Goal: Task Accomplishment & Management: Complete application form

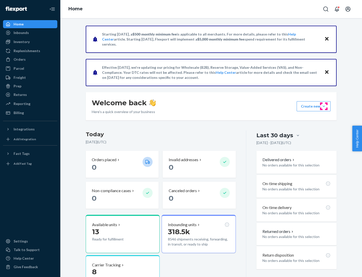
click at [324, 106] on button "Create new Create new inbound Create new order Create new product" at bounding box center [314, 106] width 34 height 10
click at [30, 33] on div "Inbounds" at bounding box center [30, 32] width 53 height 7
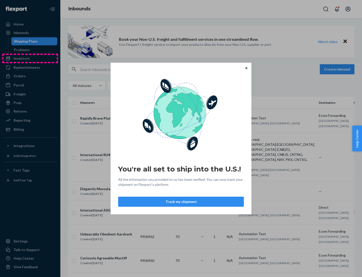
click at [30, 58] on div "You're all set to ship into the U.S.! All the information you provided to us ha…" at bounding box center [181, 138] width 362 height 277
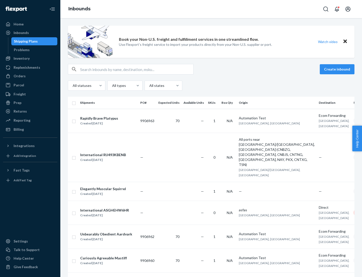
click at [211, 9] on div "Inbounds" at bounding box center [211, 9] width 302 height 18
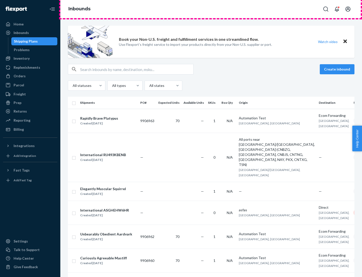
click at [211, 9] on div "Inbounds" at bounding box center [211, 9] width 302 height 18
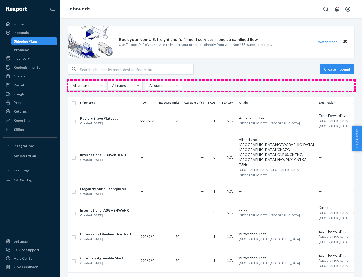
click at [211, 85] on div "All statuses All types All states" at bounding box center [211, 85] width 287 height 10
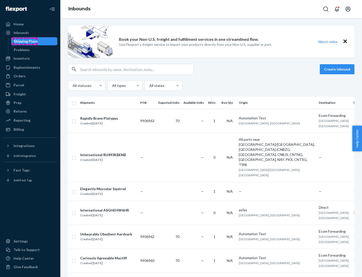
click at [25, 41] on div "Shipping Plans" at bounding box center [26, 41] width 24 height 5
click at [338, 69] on button "Create inbound" at bounding box center [337, 69] width 35 height 10
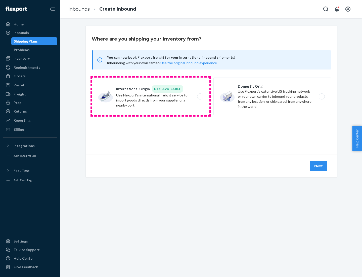
click at [151, 96] on label "International Origin DTC Available Use Flexport's international freight service…" at bounding box center [151, 96] width 118 height 38
click at [200, 96] on input "International Origin DTC Available Use Flexport's international freight service…" at bounding box center [201, 96] width 3 height 3
radio input "true"
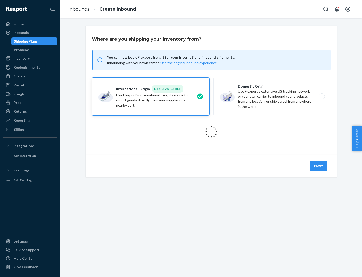
click at [211, 131] on icon at bounding box center [212, 132] width 16 height 16
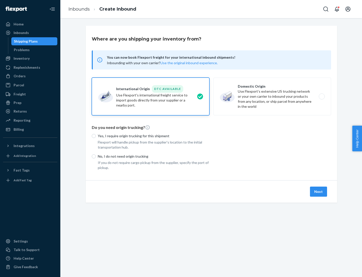
click at [154, 135] on p "Yes, I require origin trucking for this shipment" at bounding box center [154, 135] width 112 height 5
click at [96, 135] on input "Yes, I require origin trucking for this shipment" at bounding box center [94, 136] width 4 height 4
radio input "true"
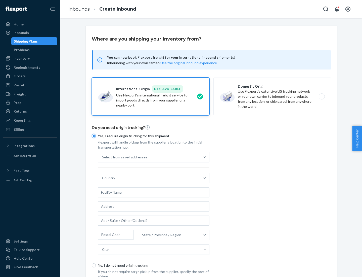
scroll to position [10, 0]
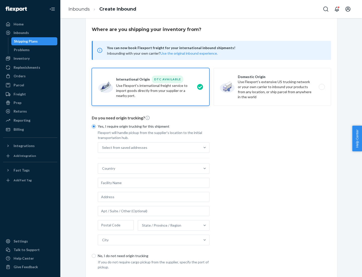
click at [149, 147] on div "Select from saved addresses" at bounding box center [149, 147] width 102 height 10
click at [103, 147] on input "Select from saved addresses" at bounding box center [102, 147] width 1 height 5
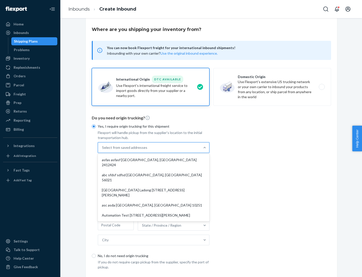
scroll to position [22, 0]
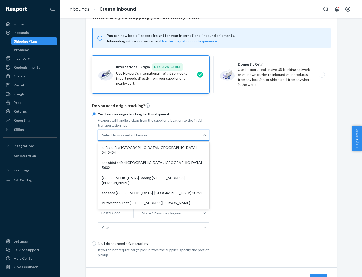
click at [154, 147] on div "asfas asfasf [GEOGRAPHIC_DATA], [GEOGRAPHIC_DATA] 2412424" at bounding box center [154, 149] width 110 height 15
click at [103, 138] on input "option asfas asfasf [GEOGRAPHIC_DATA], [GEOGRAPHIC_DATA] 2412424 focused, 1 of …" at bounding box center [102, 134] width 1 height 5
type input "asfas"
type input "asfasf"
type input "2412424"
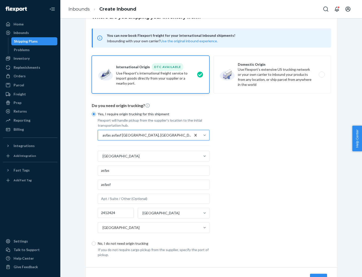
scroll to position [47, 0]
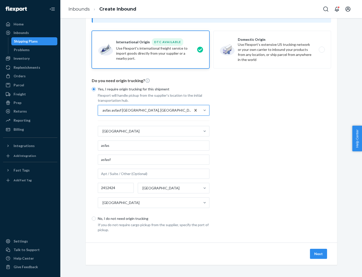
click at [319, 253] on button "Next" at bounding box center [318, 253] width 17 height 10
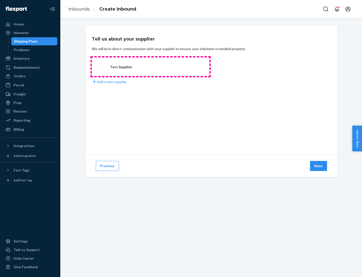
click at [151, 67] on label "Test Supplier" at bounding box center [151, 66] width 118 height 19
click at [101, 67] on input "Test Supplier" at bounding box center [99, 66] width 3 height 3
radio input "true"
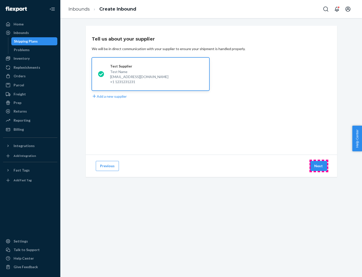
click at [319, 166] on button "Next" at bounding box center [318, 166] width 17 height 10
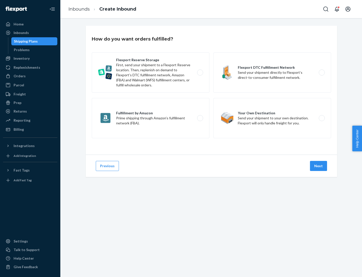
click at [151, 118] on label "Fulfillment by Amazon Prime shipping through Amazon’s fulfillment network (FBA)." at bounding box center [151, 118] width 118 height 40
click at [200, 118] on input "Fulfillment by Amazon Prime shipping through Amazon’s fulfillment network (FBA)." at bounding box center [201, 117] width 3 height 3
radio input "true"
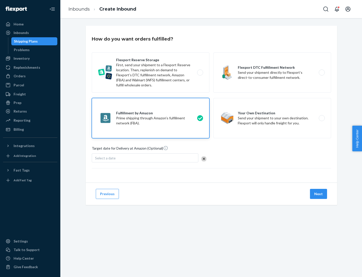
click at [319, 194] on button "Next" at bounding box center [318, 194] width 17 height 10
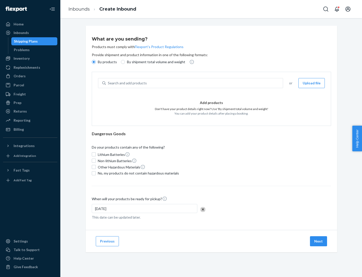
click at [155, 62] on p "By shipment total volume and weight" at bounding box center [156, 61] width 58 height 5
click at [125, 62] on input "By shipment total volume and weight" at bounding box center [123, 62] width 4 height 4
radio input "true"
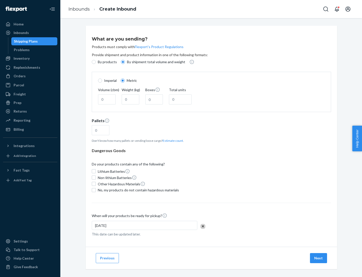
click at [107, 62] on p "By products" at bounding box center [107, 61] width 19 height 5
click at [96, 62] on input "By products" at bounding box center [94, 62] width 4 height 4
radio input "true"
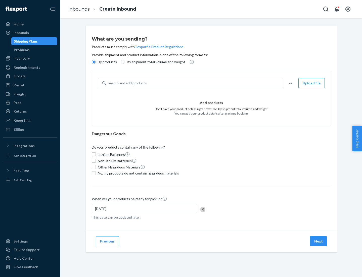
click at [195, 83] on div "Search and add products" at bounding box center [194, 82] width 177 height 9
click at [108, 83] on input "Search and add products" at bounding box center [108, 82] width 1 height 5
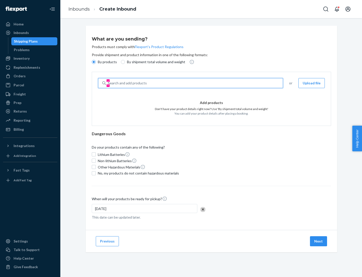
type input "test"
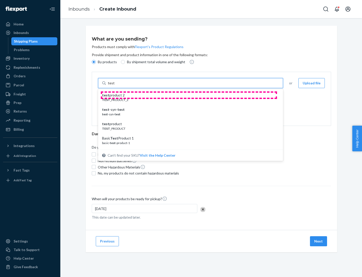
click at [189, 95] on div "test product 2" at bounding box center [188, 95] width 173 height 5
click at [114, 85] on input "test" at bounding box center [111, 82] width 7 height 5
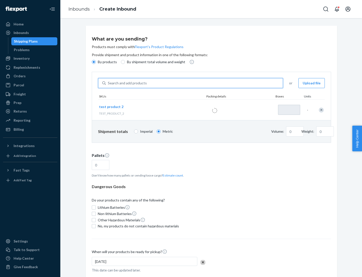
type input "1"
type input "0.02"
type input "22.23"
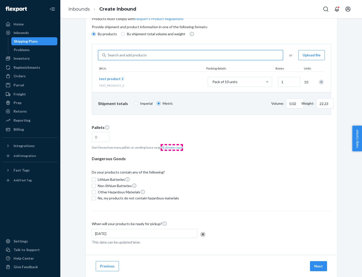
click at [172, 147] on button "Estimate count" at bounding box center [173, 147] width 20 height 4
type input "1"
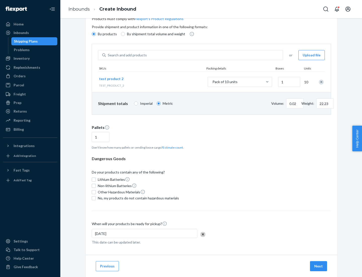
scroll to position [40, 0]
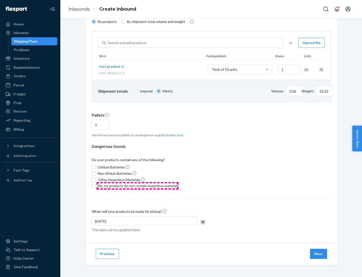
click at [138, 186] on span "No, my products do not contain hazardous materials" at bounding box center [138, 185] width 81 height 5
click at [96, 186] on input "No, my products do not contain hazardous materials" at bounding box center [94, 186] width 4 height 4
checkbox input "true"
click at [319, 253] on button "Next" at bounding box center [318, 253] width 17 height 10
